Goal: Task Accomplishment & Management: Use online tool/utility

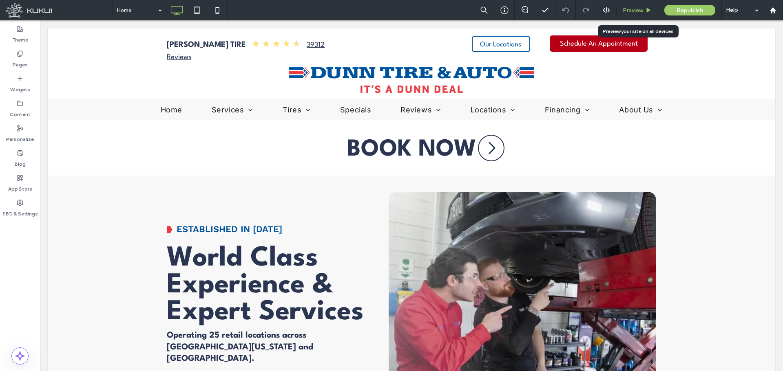
click at [631, 10] on span "Preview" at bounding box center [633, 10] width 20 height 7
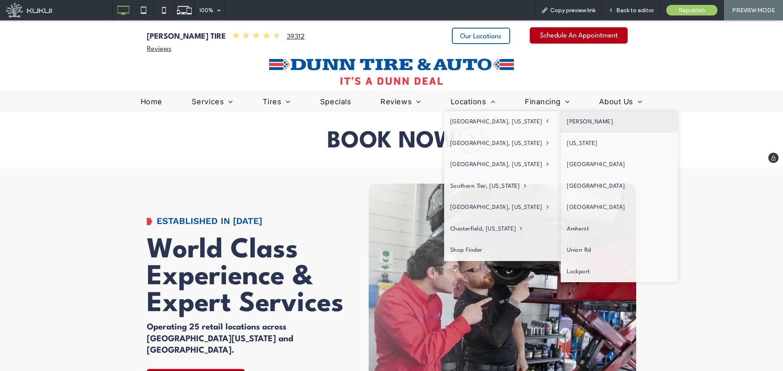
click at [561, 120] on link "[PERSON_NAME]" at bounding box center [619, 122] width 117 height 22
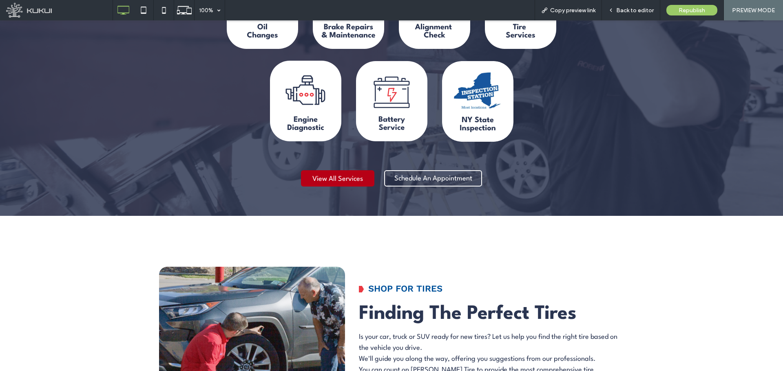
scroll to position [815, 0]
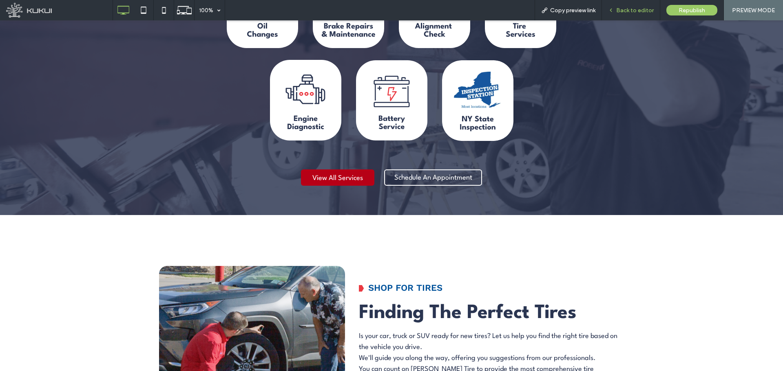
click at [619, 13] on span "Back to editor" at bounding box center [635, 10] width 38 height 7
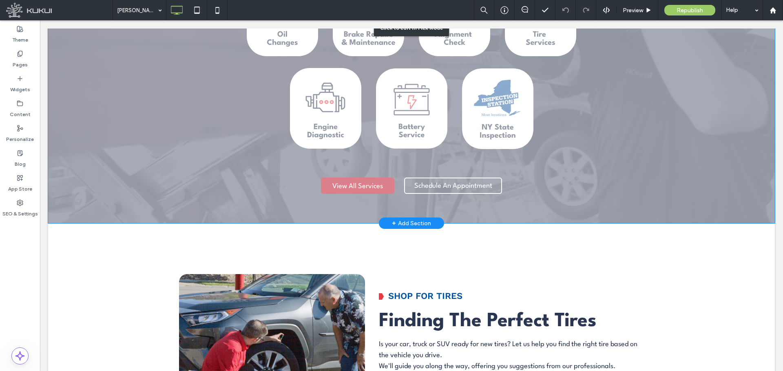
click at [499, 141] on div "Click to edit in Flex Mode" at bounding box center [411, 27] width 727 height 391
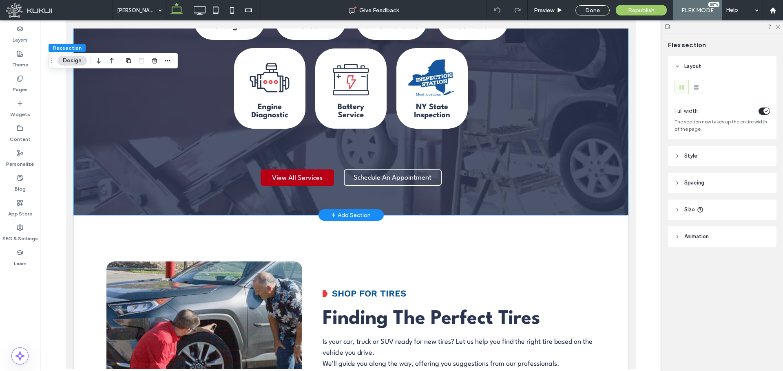
scroll to position [807, 0]
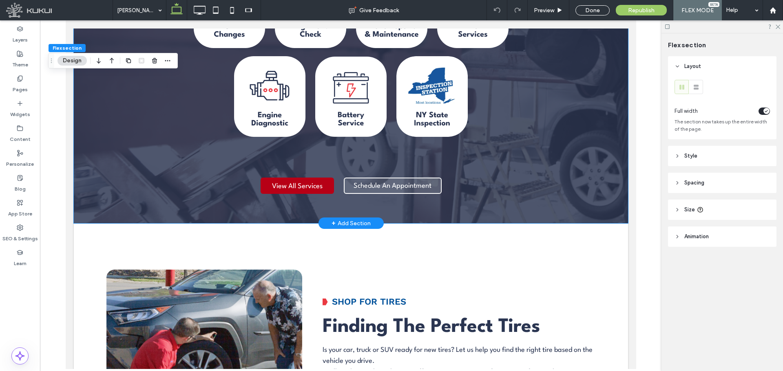
click at [437, 178] on div "Schedule An Appointment" at bounding box center [392, 186] width 98 height 16
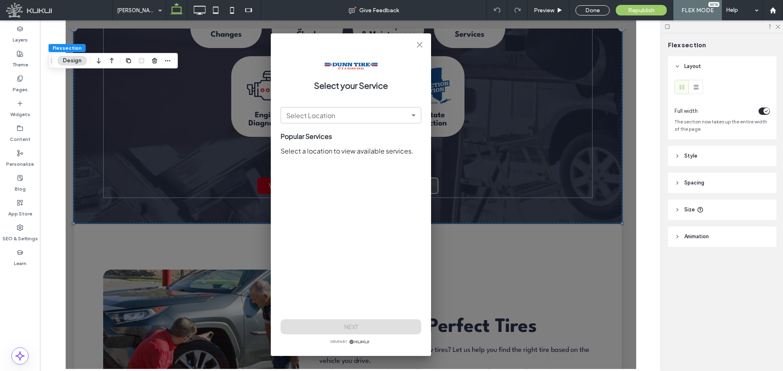
click at [437, 159] on div "Select your Service Select Location ​ Select Location Popular Services Select a…" at bounding box center [350, 194] width 570 height 349
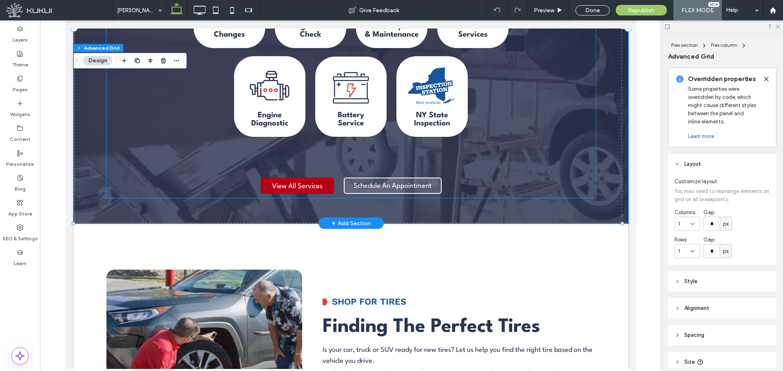
click at [437, 178] on div "Schedule An Appointment" at bounding box center [392, 186] width 98 height 16
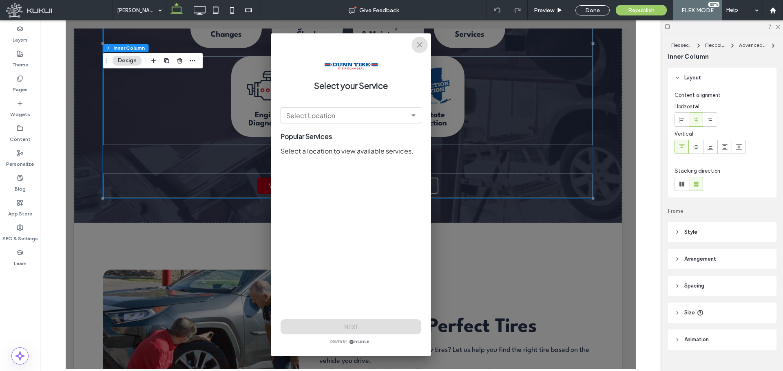
click at [424, 49] on icon "close" at bounding box center [419, 45] width 10 height 10
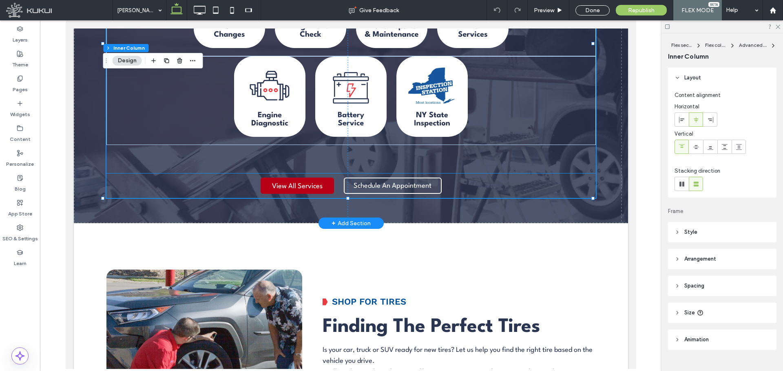
click at [428, 174] on div "Schedule An Appointment You do not have My Garage enabled. Section under mainte…" at bounding box center [392, 186] width 98 height 24
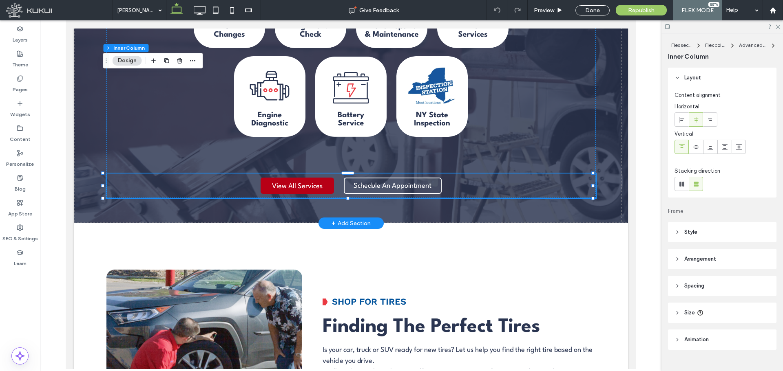
click at [428, 174] on div at bounding box center [347, 174] width 489 height 0
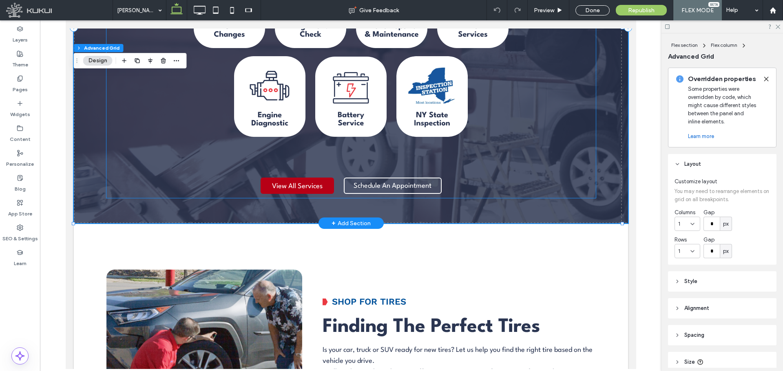
click at [428, 174] on div "Schedule An Appointment You do not have My Garage enabled. Section under mainte…" at bounding box center [392, 186] width 98 height 24
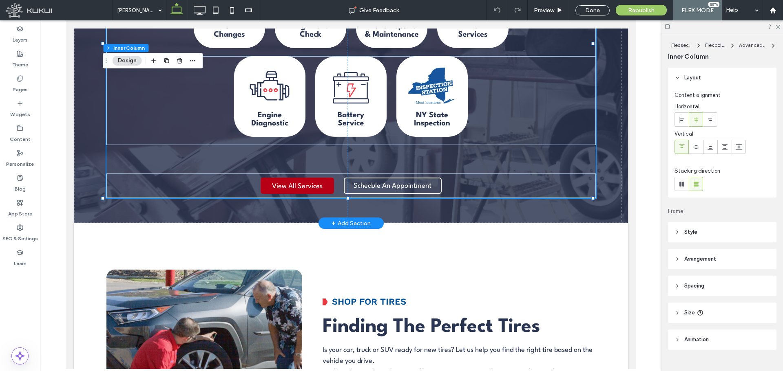
click at [428, 174] on div "Schedule An Appointment You do not have My Garage enabled. Section under mainte…" at bounding box center [392, 186] width 98 height 24
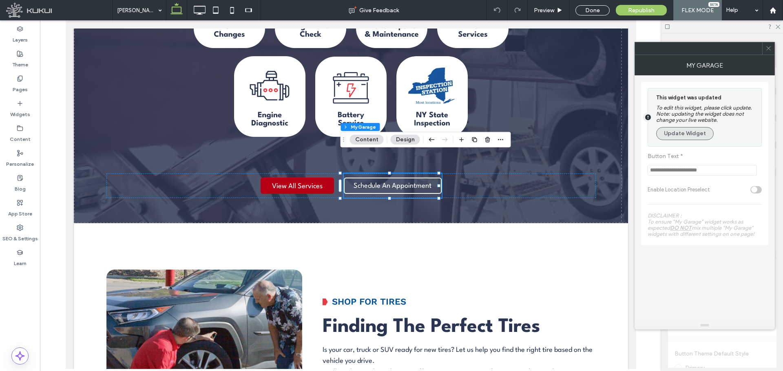
click at [689, 139] on button "Update Widget" at bounding box center [684, 133] width 57 height 13
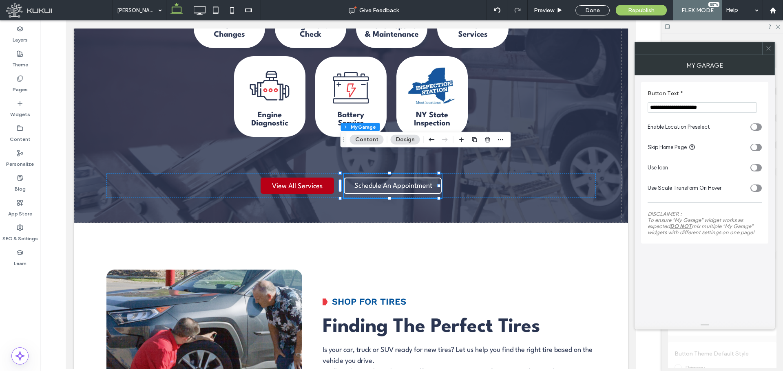
click at [757, 130] on div "toggle" at bounding box center [754, 127] width 6 height 6
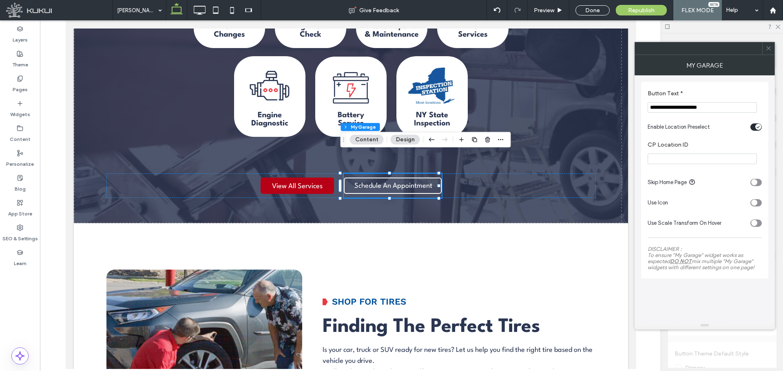
click at [737, 156] on input "CP Location ID" at bounding box center [701, 159] width 109 height 11
paste input "*****"
type input "*****"
click at [768, 152] on div "**********" at bounding box center [704, 198] width 140 height 246
click at [545, 11] on span "Preview" at bounding box center [544, 10] width 20 height 7
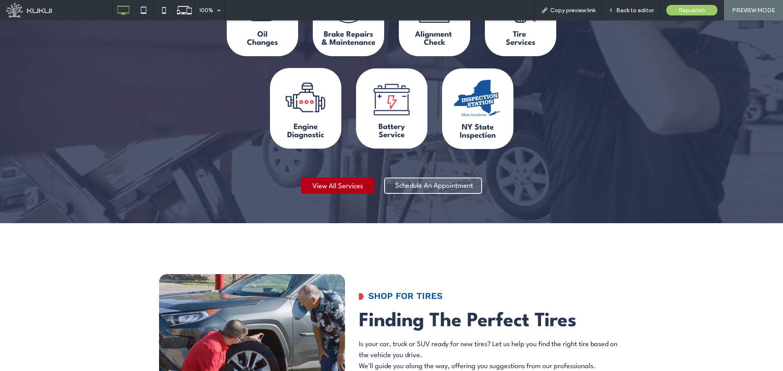
click at [434, 179] on span "Schedule An Appointment" at bounding box center [434, 186] width 78 height 15
click at [576, 14] on div "Copy preview link" at bounding box center [567, 10] width 67 height 20
click at [563, 11] on span "Copy preview link" at bounding box center [572, 10] width 45 height 7
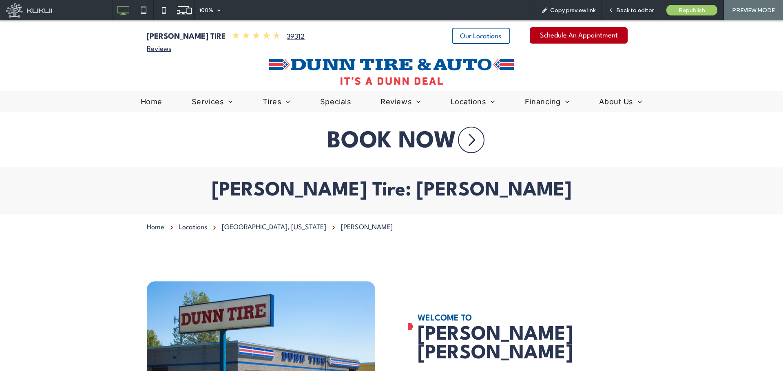
click at [532, 12] on div "100% Copy preview link Back to editor Republish PREVIEW MODE" at bounding box center [448, 10] width 670 height 20
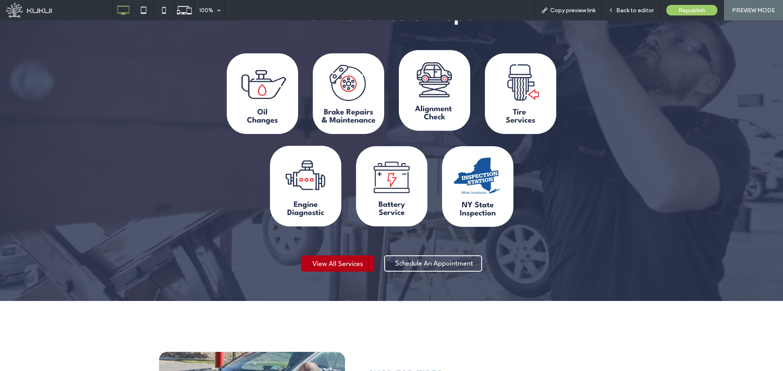
scroll to position [734, 0]
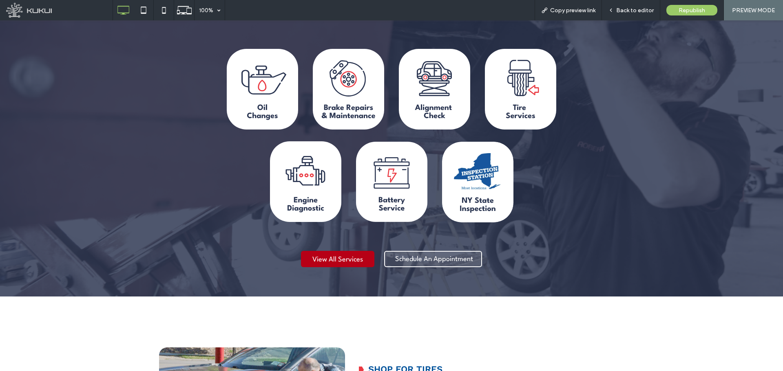
click at [427, 252] on span "Schedule An Appointment" at bounding box center [434, 259] width 78 height 15
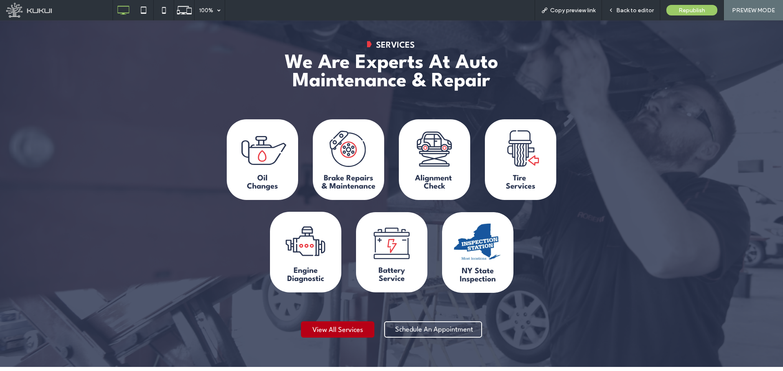
scroll to position [612, 0]
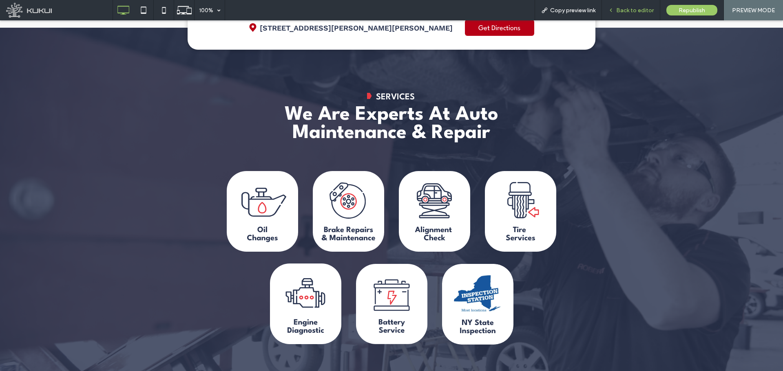
click at [629, 7] on span "Back to editor" at bounding box center [635, 10] width 38 height 7
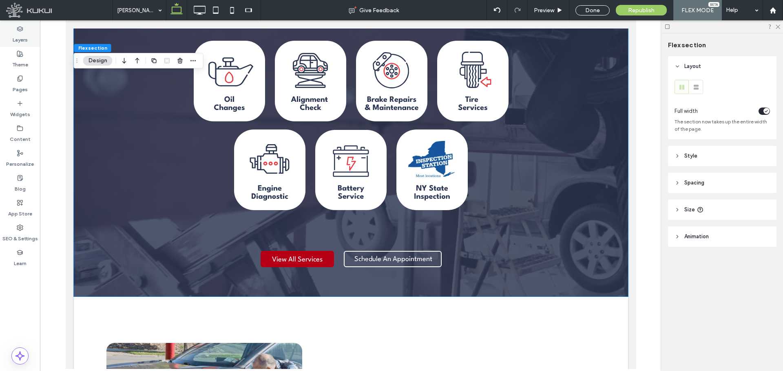
click at [22, 29] on use at bounding box center [19, 28] width 5 height 4
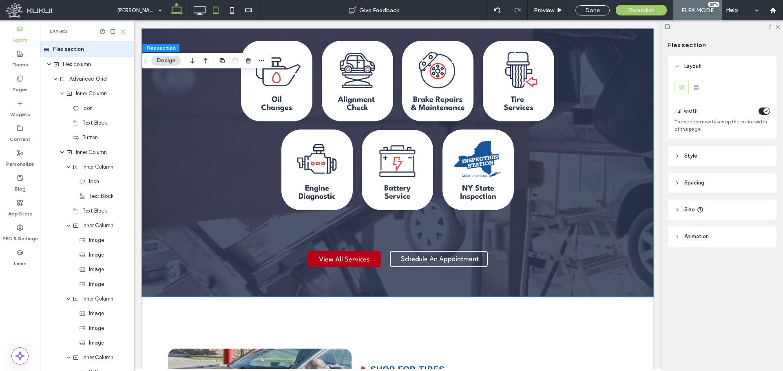
click at [219, 12] on icon at bounding box center [216, 10] width 16 height 16
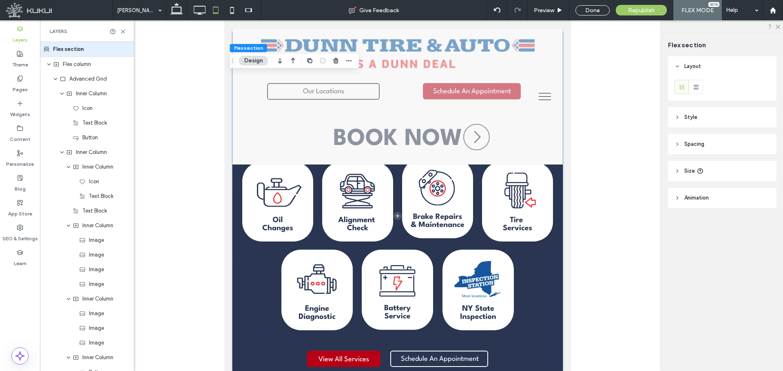
scroll to position [685, 0]
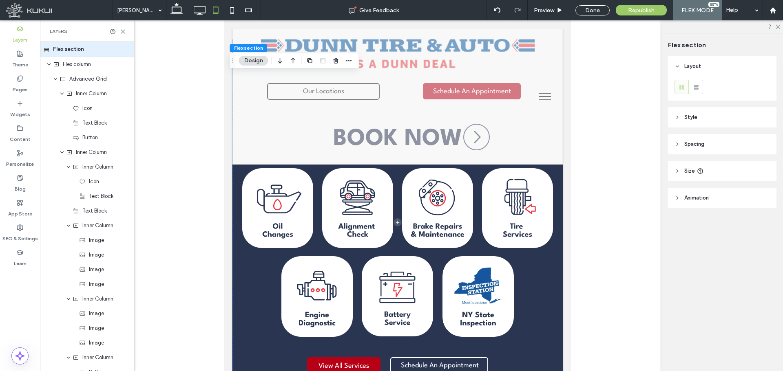
click at [477, 353] on div "Schedule An Appointment You do not have My Garage enabled. Section under mainte…" at bounding box center [439, 365] width 98 height 24
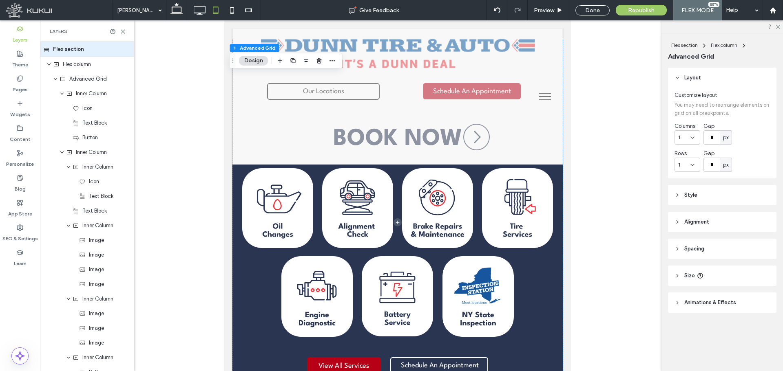
click at [477, 353] on div "Schedule An Appointment You do not have My Garage enabled. Section under mainte…" at bounding box center [439, 365] width 98 height 24
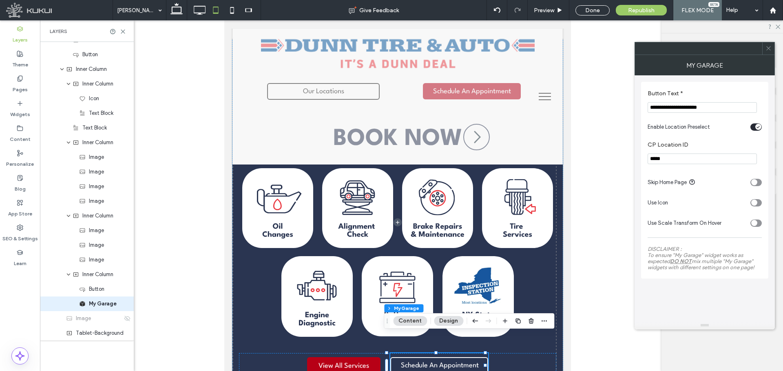
scroll to position [85, 0]
click at [232, 11] on icon at bounding box center [232, 10] width 16 height 16
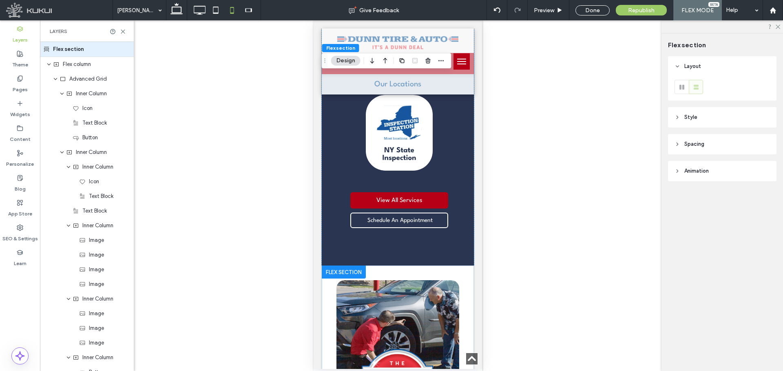
scroll to position [957, 0]
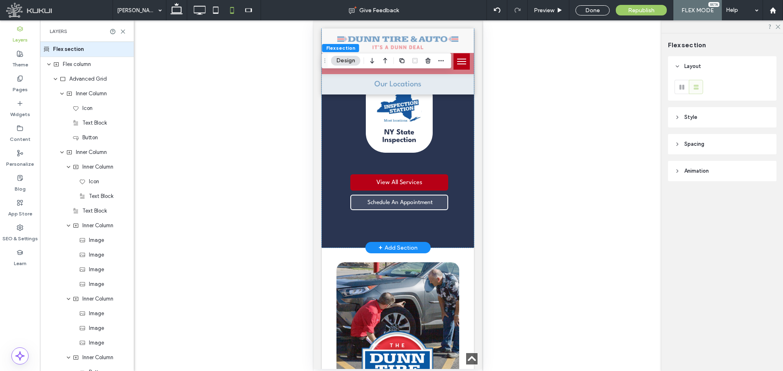
click at [406, 196] on span "Schedule An Appointment" at bounding box center [399, 203] width 65 height 14
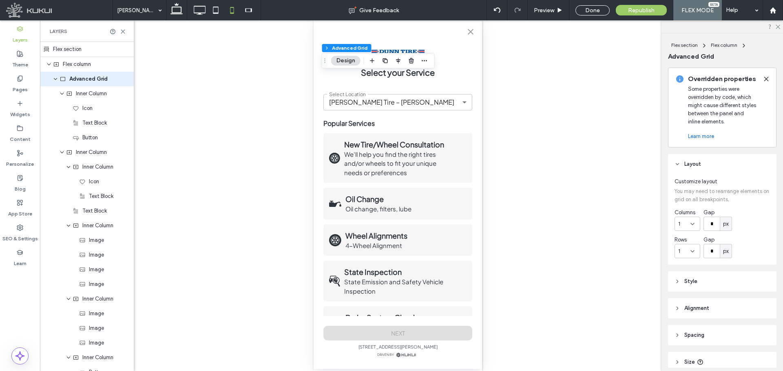
click at [467, 34] on icon "close" at bounding box center [470, 32] width 10 height 10
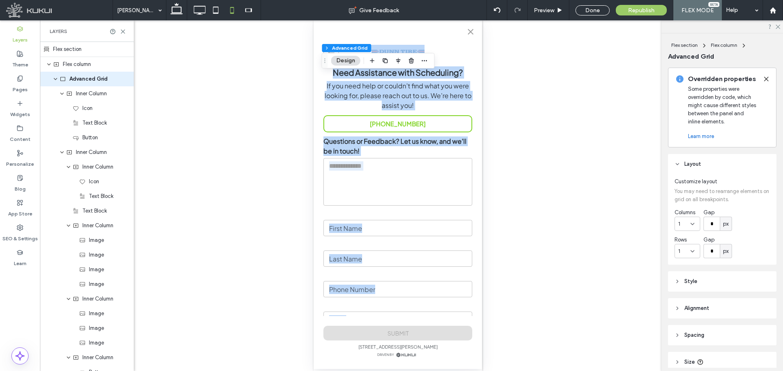
click at [467, 34] on icon "close" at bounding box center [470, 32] width 10 height 10
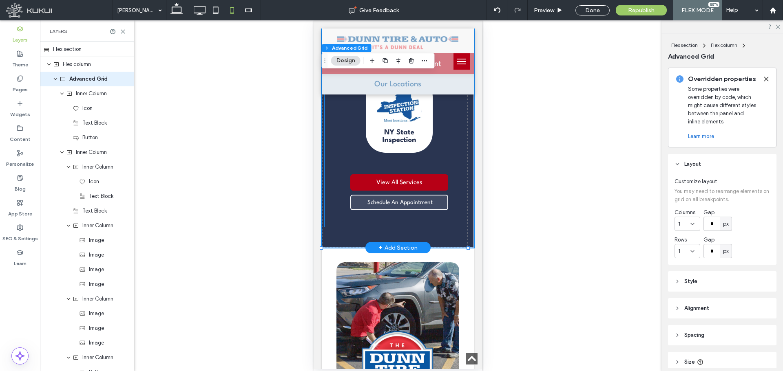
click at [439, 195] on div "Schedule An Appointment" at bounding box center [399, 202] width 98 height 15
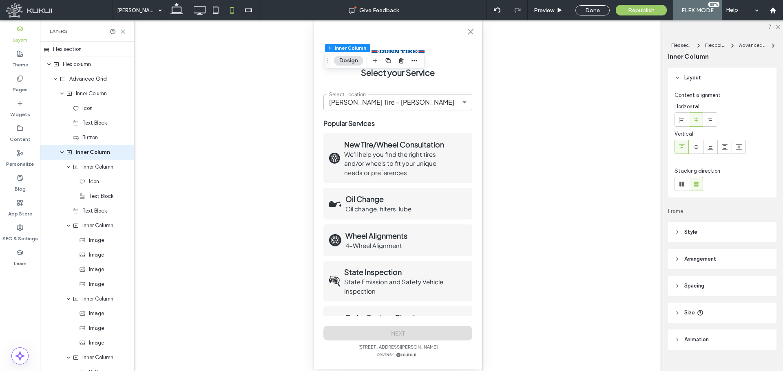
click at [471, 36] on icon "close" at bounding box center [470, 32] width 10 height 10
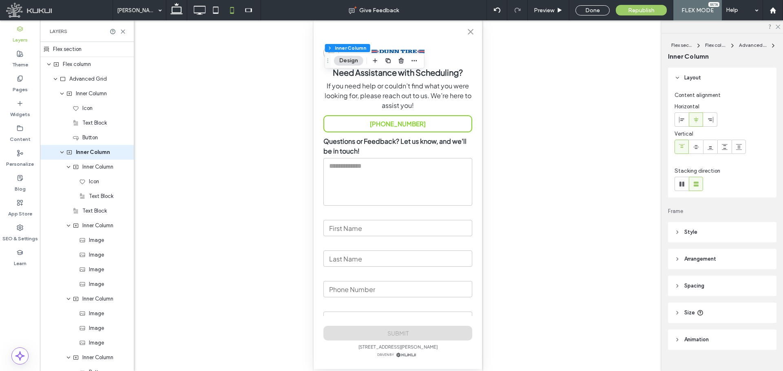
click at [465, 31] on icon "close" at bounding box center [470, 32] width 10 height 10
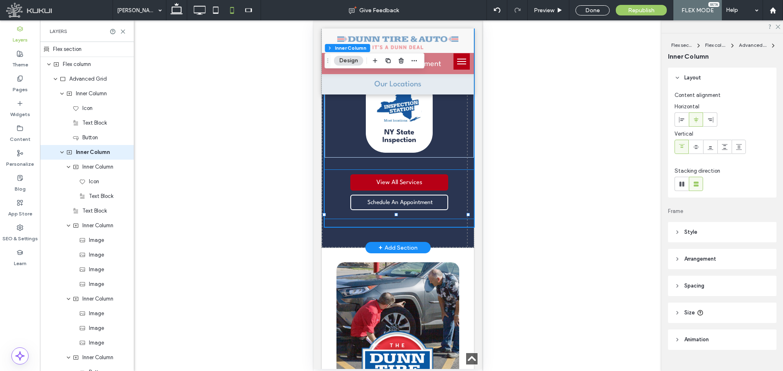
click at [453, 170] on div "Schedule An Appointment You do not have My Garage enabled. Section under mainte…" at bounding box center [398, 194] width 149 height 49
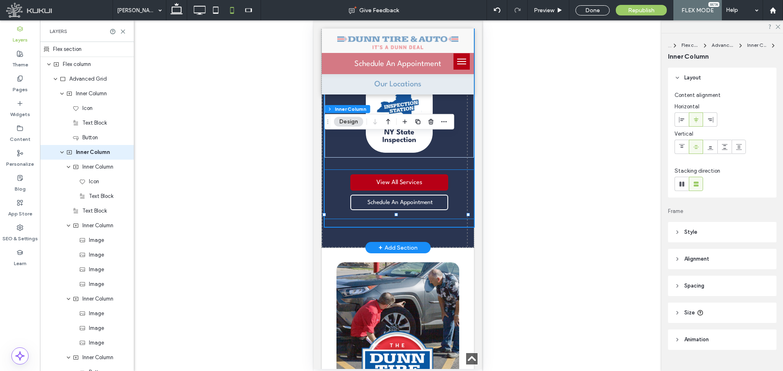
type input "**"
click at [453, 170] on div "Schedule An Appointment You do not have My Garage enabled. Section under mainte…" at bounding box center [398, 194] width 149 height 49
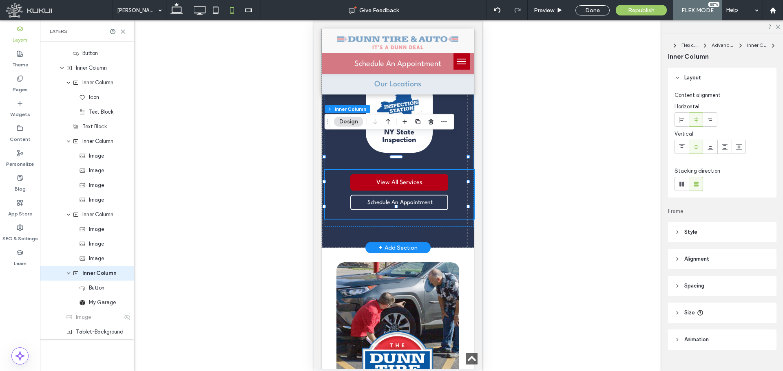
scroll to position [85, 0]
click at [434, 195] on div "Schedule An Appointment" at bounding box center [399, 202] width 98 height 15
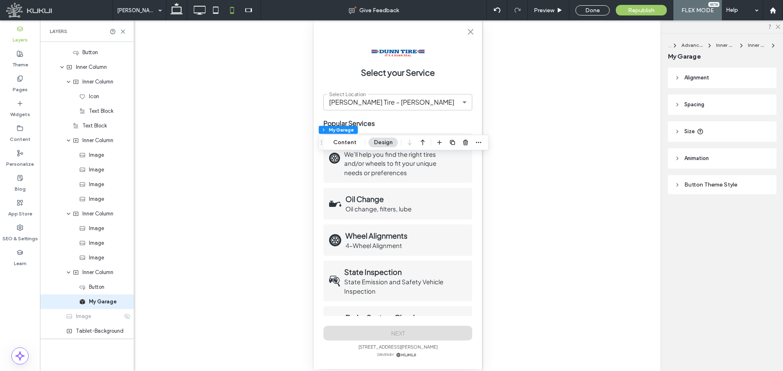
click at [469, 37] on button "close" at bounding box center [470, 32] width 16 height 16
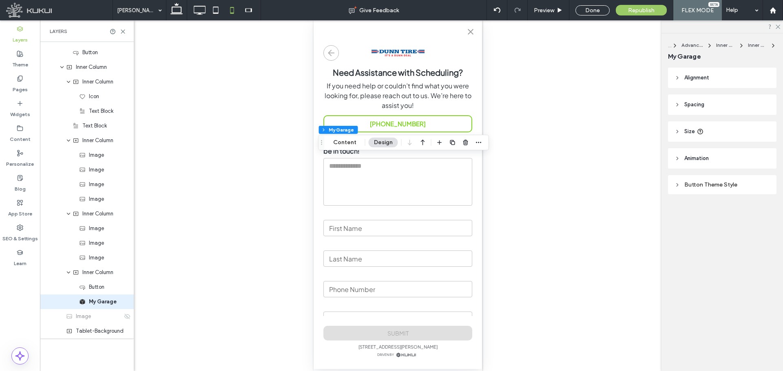
click at [469, 37] on button "close" at bounding box center [470, 32] width 16 height 16
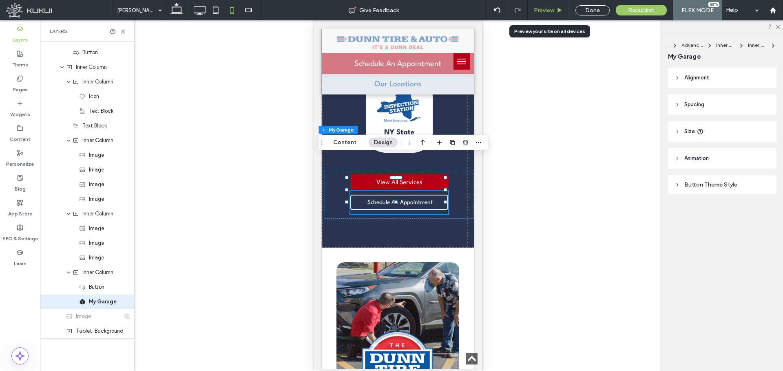
click at [544, 14] on div "Preview" at bounding box center [549, 10] width 42 height 20
click at [245, 4] on icon at bounding box center [248, 10] width 16 height 16
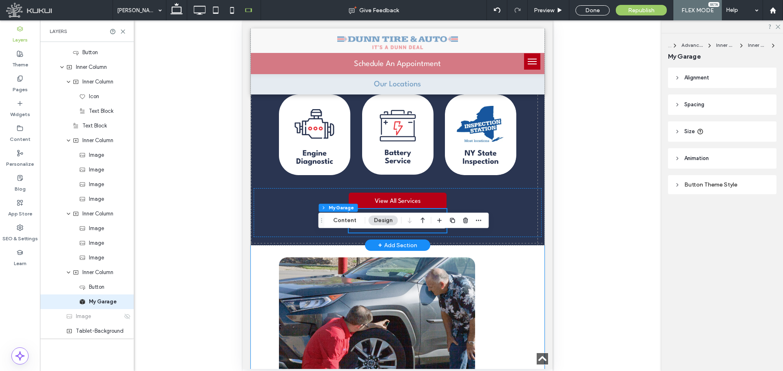
scroll to position [713, 0]
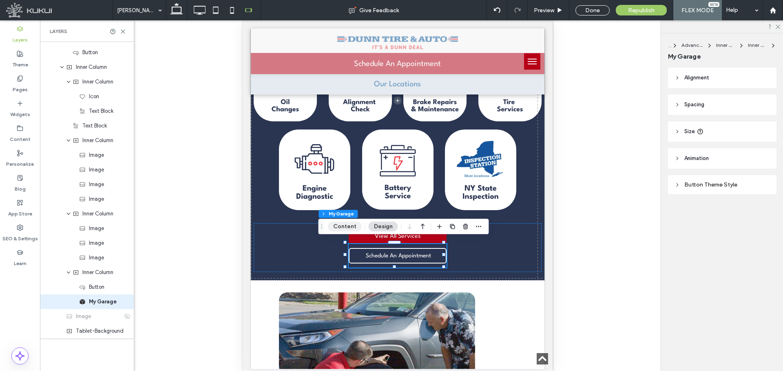
click at [346, 229] on button "Content" at bounding box center [345, 227] width 34 height 10
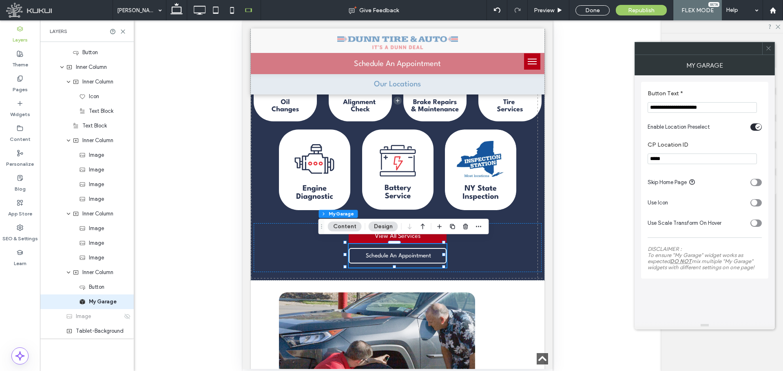
click at [772, 47] on div at bounding box center [768, 48] width 12 height 12
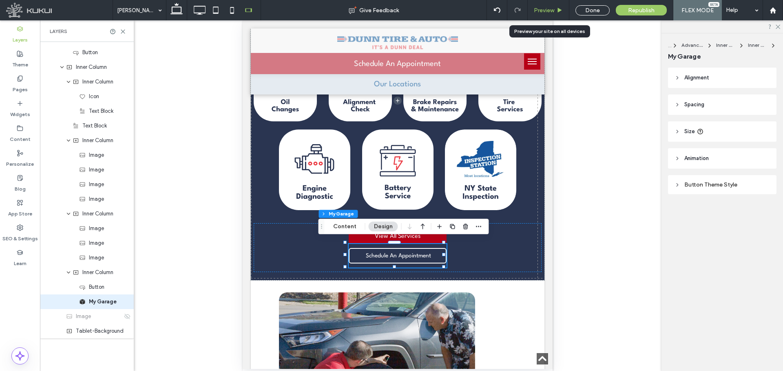
click at [550, 12] on span "Preview" at bounding box center [544, 10] width 20 height 7
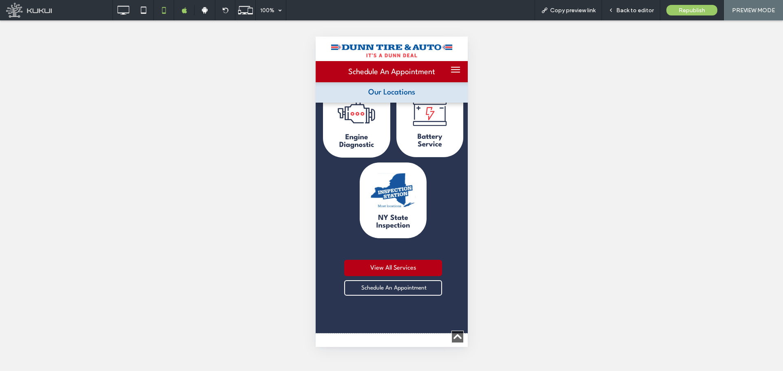
scroll to position [998, 0]
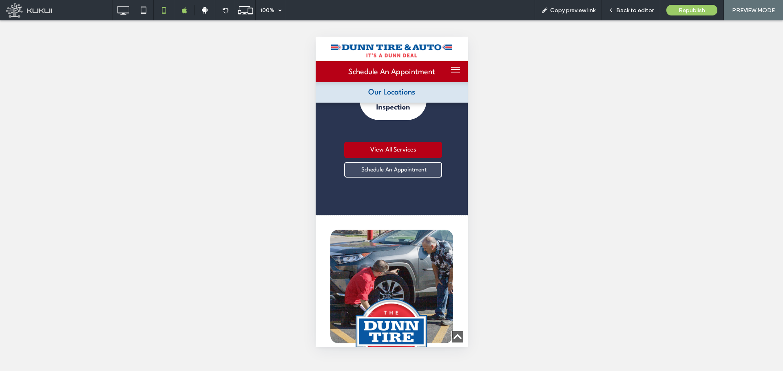
click at [404, 163] on span "Schedule An Appointment" at bounding box center [393, 170] width 65 height 14
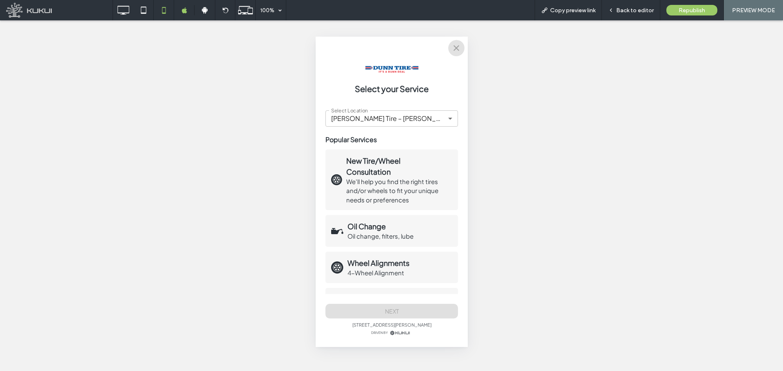
click at [458, 51] on icon "close" at bounding box center [456, 48] width 10 height 10
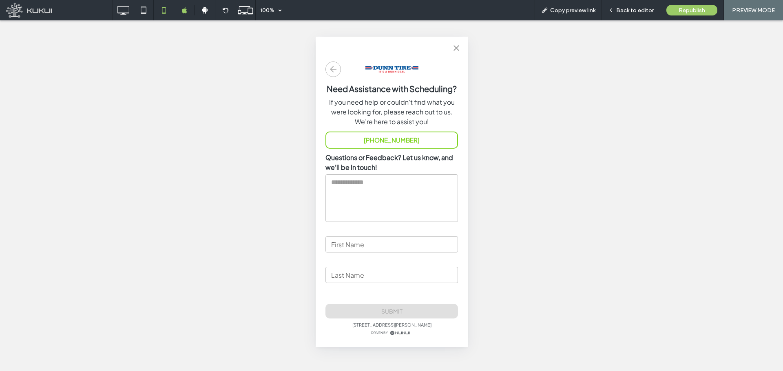
click at [453, 49] on icon "close" at bounding box center [456, 48] width 10 height 10
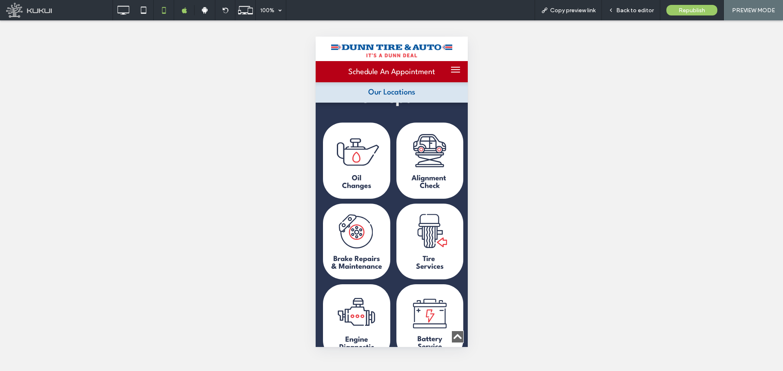
scroll to position [590, 0]
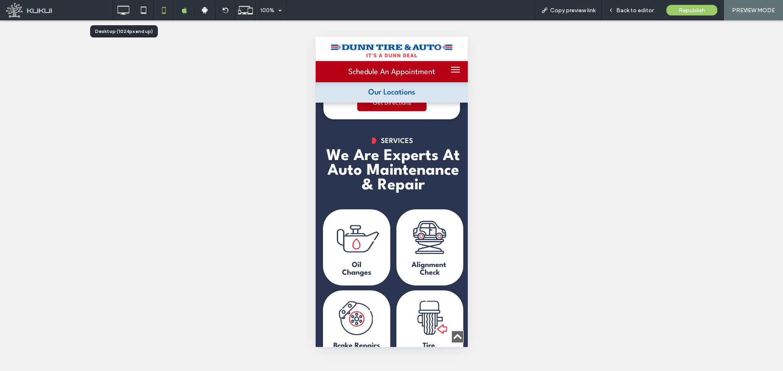
drag, startPoint x: 126, startPoint y: 10, endPoint x: 137, endPoint y: 31, distance: 23.9
click at [125, 13] on icon at bounding box center [123, 10] width 16 height 16
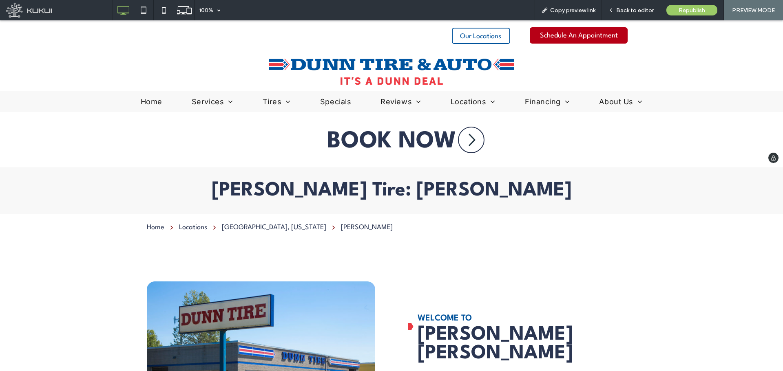
scroll to position [0, 0]
click at [634, 11] on span "Back to editor" at bounding box center [635, 10] width 38 height 7
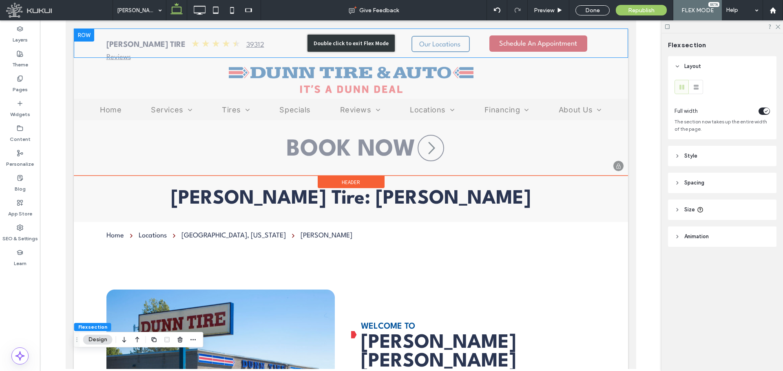
click at [497, 41] on div "Double click to exit Flex Mode" at bounding box center [350, 43] width 554 height 29
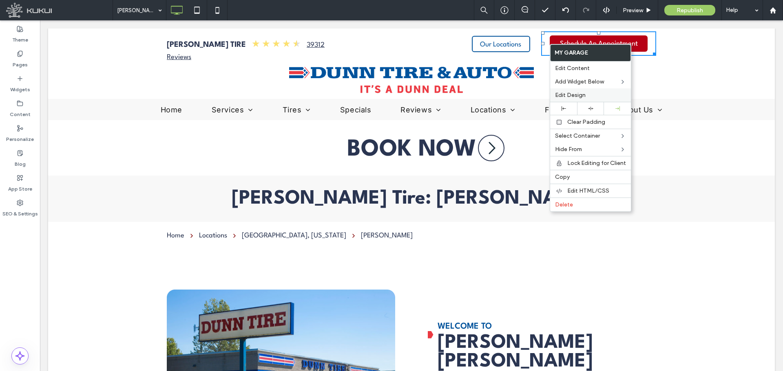
click at [566, 99] on div "Edit Design" at bounding box center [590, 94] width 81 height 13
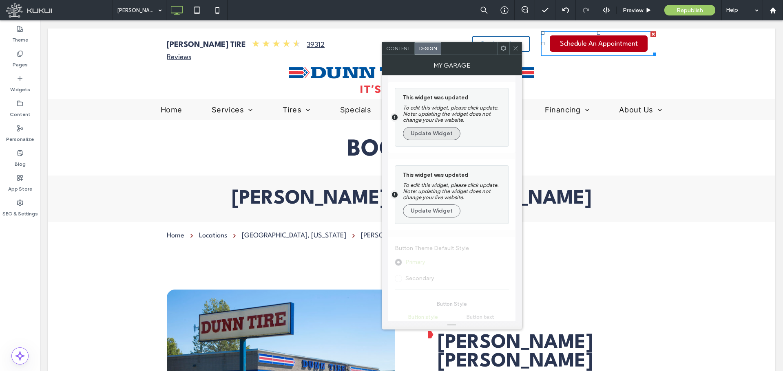
click at [441, 138] on button "Update Widget" at bounding box center [431, 133] width 57 height 13
click at [443, 136] on button "Update Widget" at bounding box center [431, 133] width 57 height 13
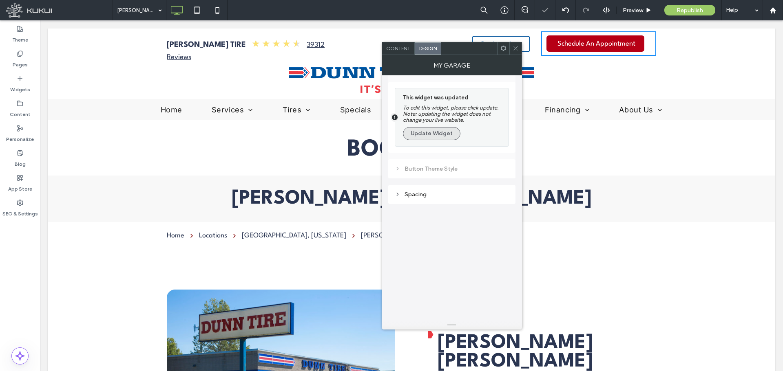
click at [444, 138] on button "Update Widget" at bounding box center [431, 133] width 57 height 13
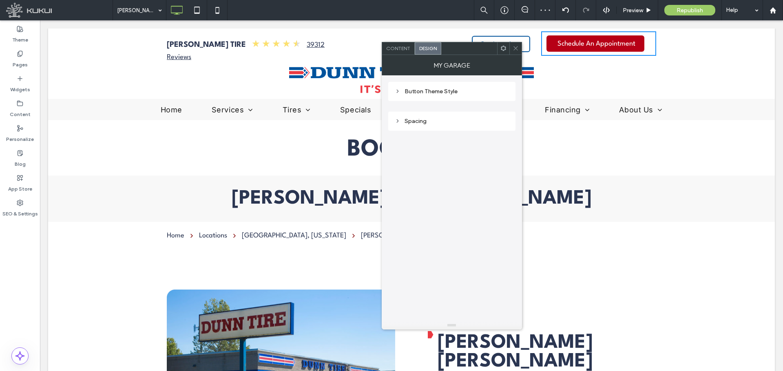
click at [517, 51] on span at bounding box center [515, 48] width 6 height 12
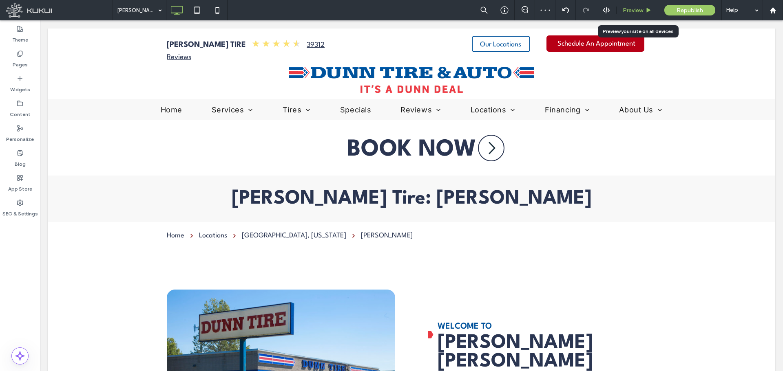
click at [628, 8] on span "Preview" at bounding box center [633, 10] width 20 height 7
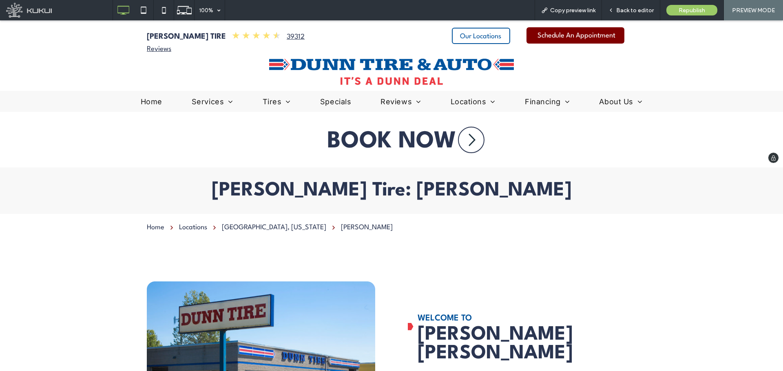
click at [576, 35] on span "Schedule An Appointment" at bounding box center [576, 35] width 78 height 15
click at [576, 37] on span "Schedule An Appointment" at bounding box center [576, 35] width 78 height 15
click at [643, 4] on div "Back to editor" at bounding box center [631, 10] width 58 height 20
click at [627, 10] on span "Back to editor" at bounding box center [635, 10] width 38 height 7
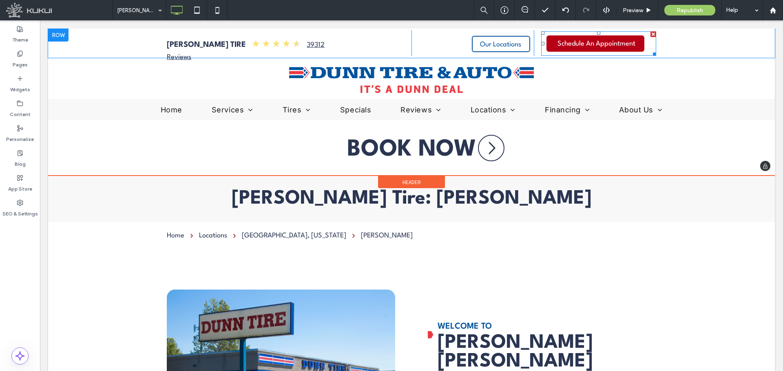
click at [579, 33] on span at bounding box center [598, 43] width 115 height 24
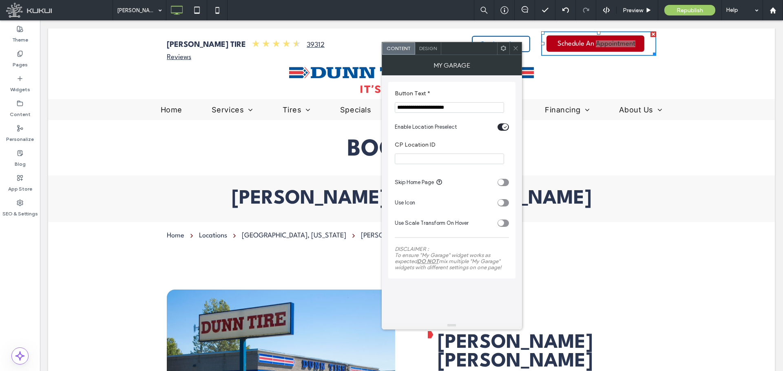
click at [508, 126] on div "toggle" at bounding box center [502, 127] width 11 height 7
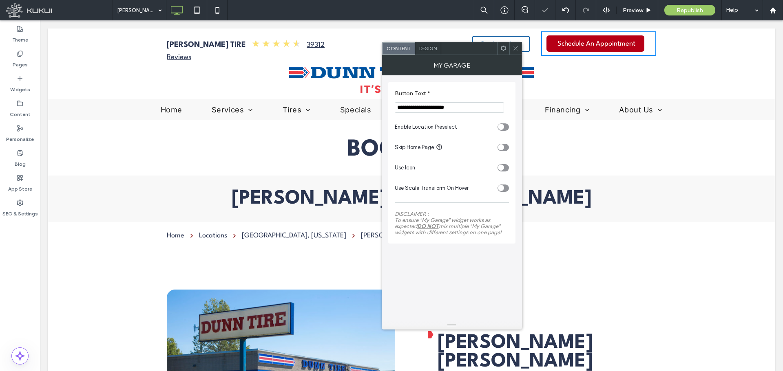
click at [515, 52] on span at bounding box center [515, 48] width 6 height 12
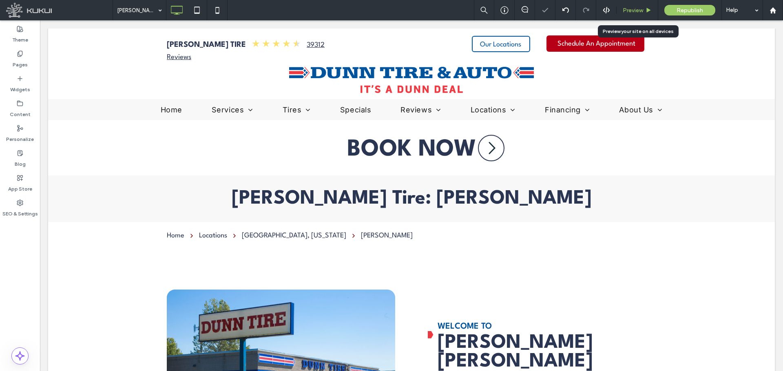
click at [633, 7] on span "Preview" at bounding box center [633, 10] width 20 height 7
